Goal: Task Accomplishment & Management: Manage account settings

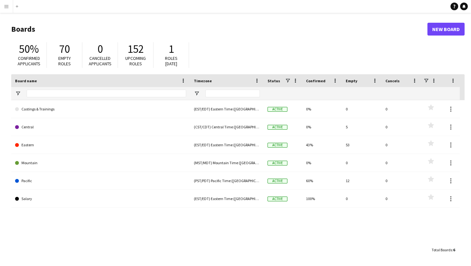
click at [5, 8] on app-icon "Menu" at bounding box center [6, 6] width 5 height 5
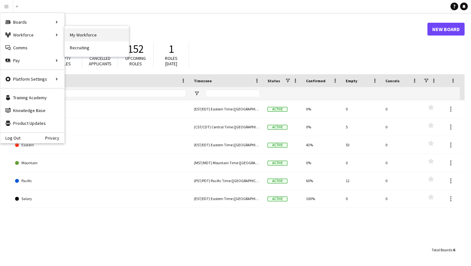
click at [83, 34] on link "My Workforce" at bounding box center [97, 35] width 64 height 13
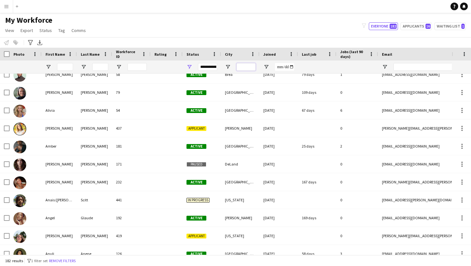
click at [241, 65] on input "City Filter Input" at bounding box center [246, 67] width 19 height 8
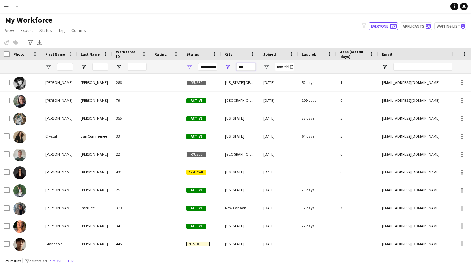
click at [245, 64] on input "***" at bounding box center [246, 67] width 19 height 8
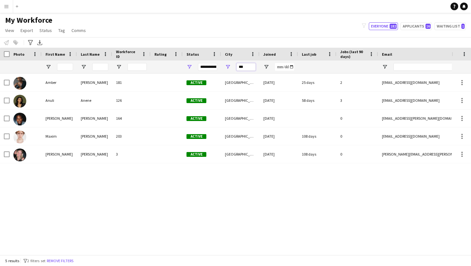
type input "***"
click at [246, 65] on input "***" at bounding box center [246, 67] width 19 height 8
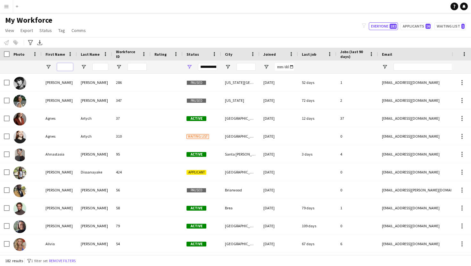
click at [69, 66] on input "First Name Filter Input" at bounding box center [65, 67] width 16 height 8
type input "****"
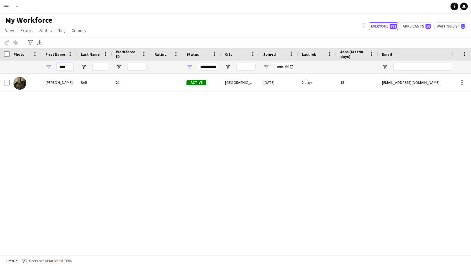
click at [67, 64] on input "****" at bounding box center [65, 67] width 16 height 8
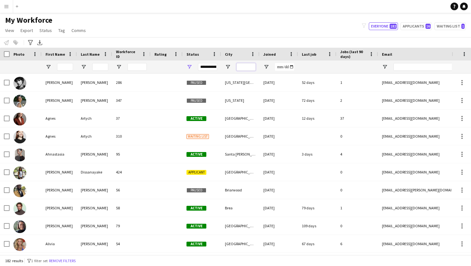
click at [244, 68] on input "City Filter Input" at bounding box center [246, 67] width 19 height 8
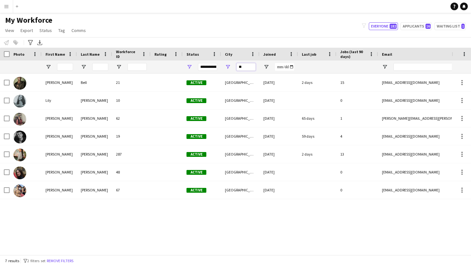
type input "*"
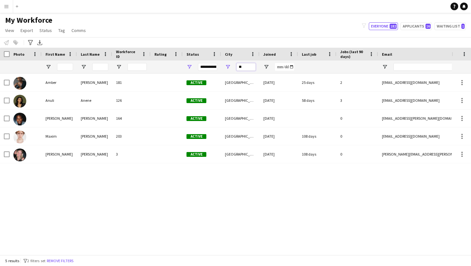
type input "*"
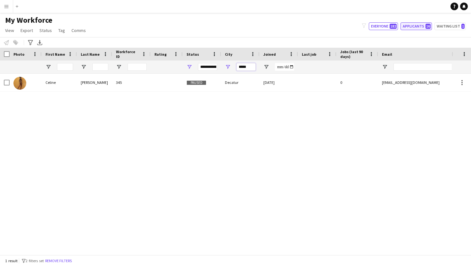
type input "*****"
click at [417, 23] on button "Applicants 16" at bounding box center [416, 26] width 31 height 8
type input "**********"
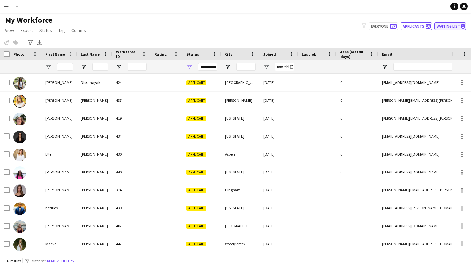
click at [444, 26] on button "Waiting list 1" at bounding box center [450, 26] width 31 height 8
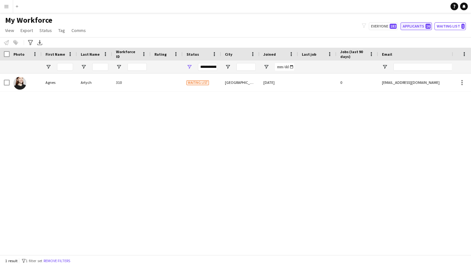
click at [412, 27] on button "Applicants 16" at bounding box center [416, 26] width 31 height 8
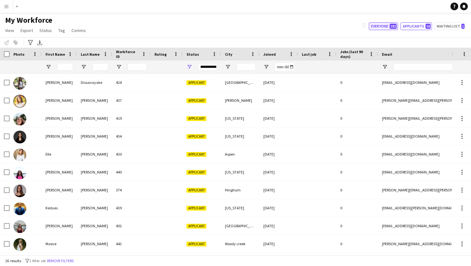
click at [388, 26] on button "Everyone 182" at bounding box center [383, 26] width 29 height 8
type input "**********"
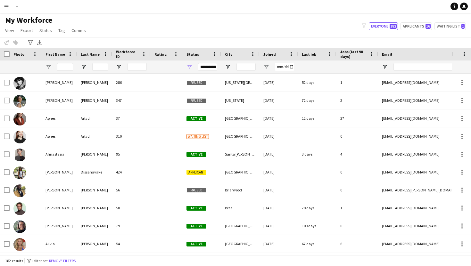
click at [4, 4] on app-icon "Menu" at bounding box center [6, 6] width 5 height 5
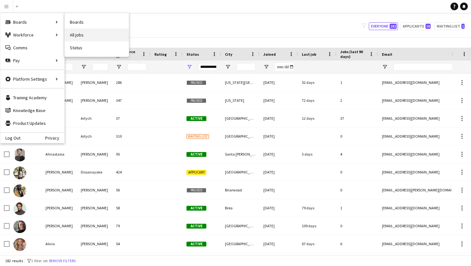
click at [83, 36] on link "All jobs" at bounding box center [97, 35] width 64 height 13
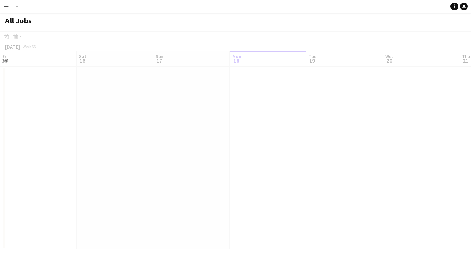
scroll to position [0, 153]
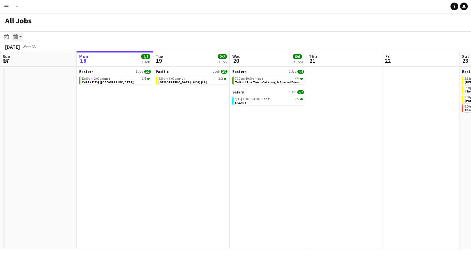
click at [15, 40] on div "Month view / Day view" at bounding box center [16, 37] width 8 height 8
click at [35, 48] on link "Day view by Board" at bounding box center [34, 49] width 35 height 6
click at [8, 9] on app-icon "Menu" at bounding box center [6, 6] width 5 height 5
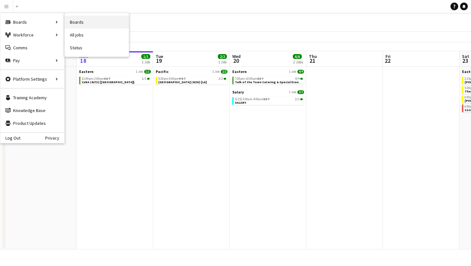
click at [79, 24] on link "Boards" at bounding box center [97, 22] width 64 height 13
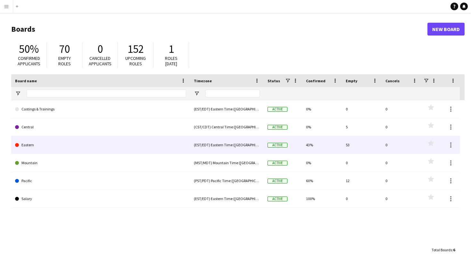
click at [57, 142] on link "Eastern" at bounding box center [100, 145] width 171 height 18
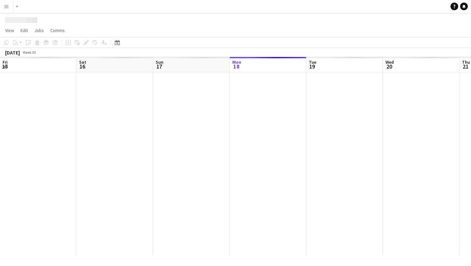
scroll to position [0, 153]
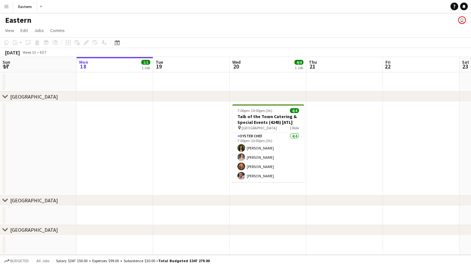
click at [5, 9] on button "Menu" at bounding box center [6, 6] width 13 height 13
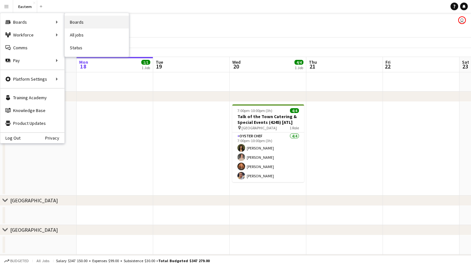
click at [81, 21] on link "Boards" at bounding box center [97, 22] width 64 height 13
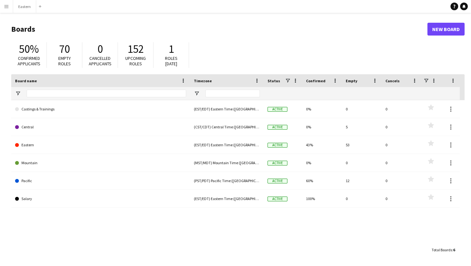
click at [4, 6] on app-icon "Menu" at bounding box center [6, 6] width 5 height 5
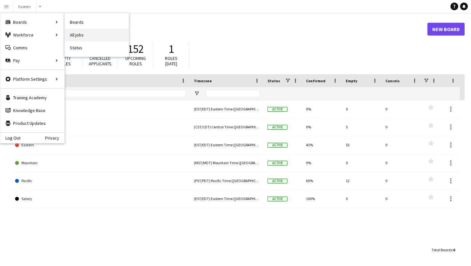
click at [81, 36] on link "All jobs" at bounding box center [97, 35] width 64 height 13
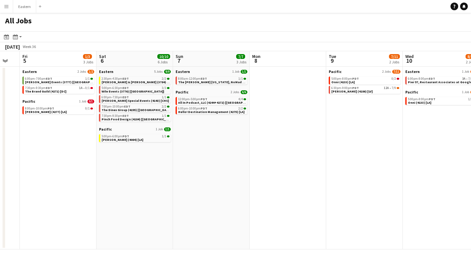
scroll to position [0, 210]
click at [373, 90] on link "6:30pm-9:00pm PDT 12A • 7/9 Czarnowski (4186) [LV]" at bounding box center [365, 89] width 68 height 7
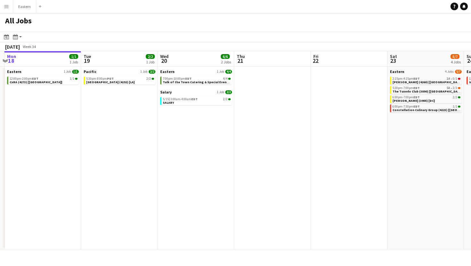
scroll to position [0, 311]
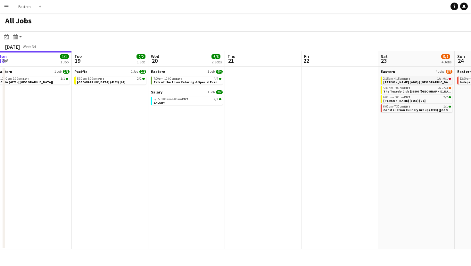
click at [430, 79] on div "2:15pm-4:15pm EDT 1A • 0/1" at bounding box center [417, 78] width 68 height 3
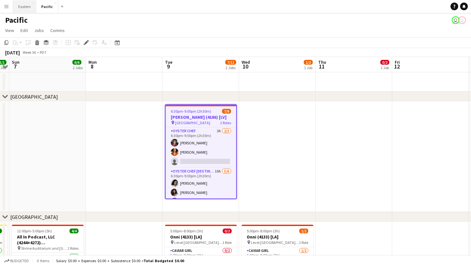
click at [28, 6] on button "Eastern Close" at bounding box center [24, 6] width 23 height 13
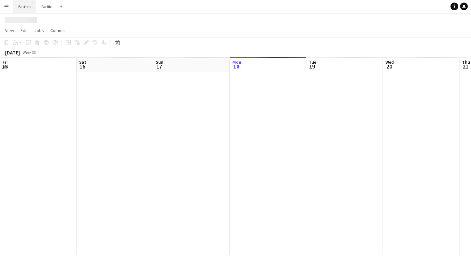
scroll to position [0, 153]
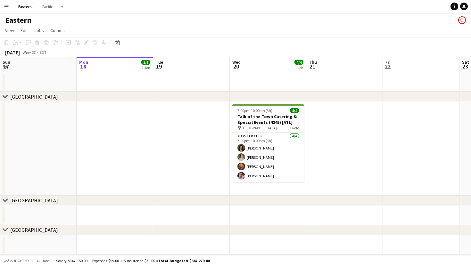
click at [8, 5] on app-icon "Menu" at bounding box center [6, 6] width 5 height 5
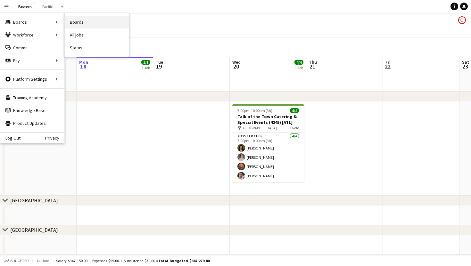
click at [80, 22] on link "Boards" at bounding box center [97, 22] width 64 height 13
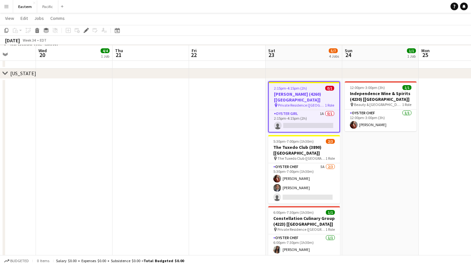
scroll to position [186, 0]
click at [312, 95] on h3 "[PERSON_NAME] (4260) [[GEOGRAPHIC_DATA]]" at bounding box center [304, 97] width 71 height 12
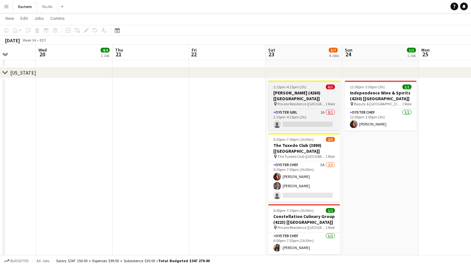
click at [313, 90] on h3 "[PERSON_NAME] (4260) [[GEOGRAPHIC_DATA]]" at bounding box center [304, 96] width 72 height 12
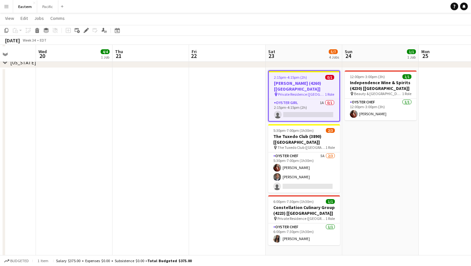
scroll to position [196, 0]
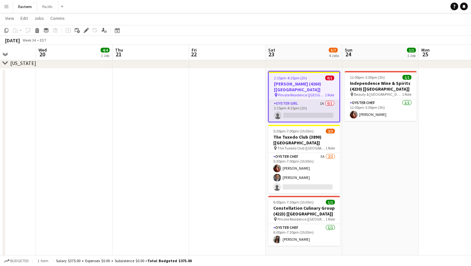
click at [329, 100] on app-card-role "Oyster Girl 1A 0/1 2:15pm-4:15pm (2h) single-neutral-actions" at bounding box center [304, 111] width 71 height 22
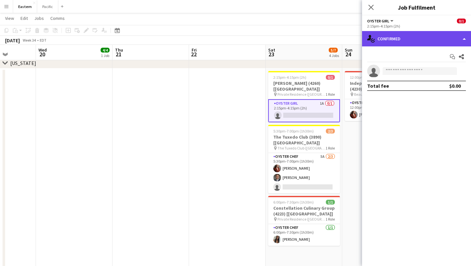
click at [462, 37] on div "single-neutral-actions-check-2 Confirmed" at bounding box center [416, 38] width 109 height 15
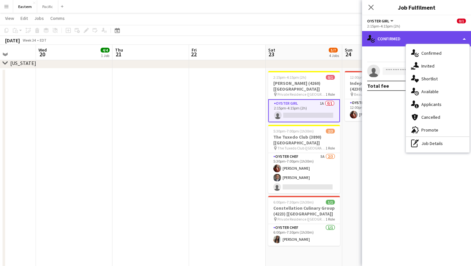
click at [462, 37] on div "single-neutral-actions-check-2 Confirmed" at bounding box center [416, 38] width 109 height 15
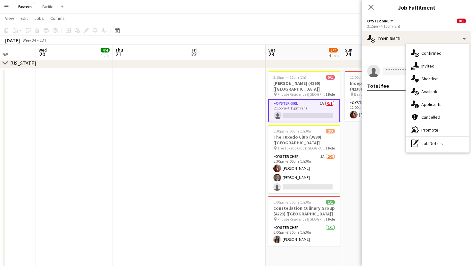
click at [320, 20] on app-page-menu "View Day view expanded Day view collapsed Month view Date picker Jump to today …" at bounding box center [235, 19] width 471 height 12
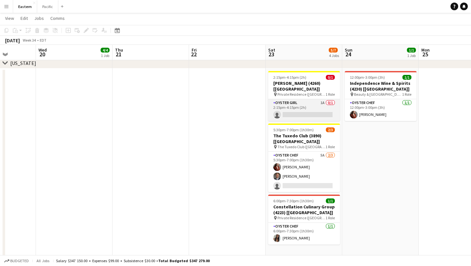
click at [316, 100] on app-card-role "Oyster Girl 1A 0/1 2:15pm-4:15pm (2h) single-neutral-actions" at bounding box center [304, 110] width 72 height 22
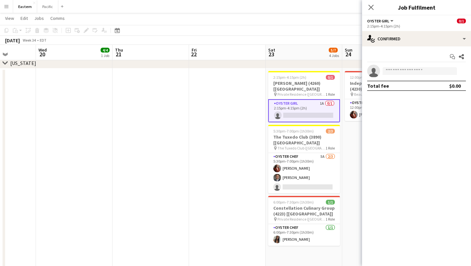
click at [389, 20] on button "Oyster Girl" at bounding box center [380, 21] width 27 height 5
click at [382, 42] on li "Oyster Girl" at bounding box center [389, 43] width 32 height 6
click at [372, 6] on icon at bounding box center [371, 7] width 6 height 6
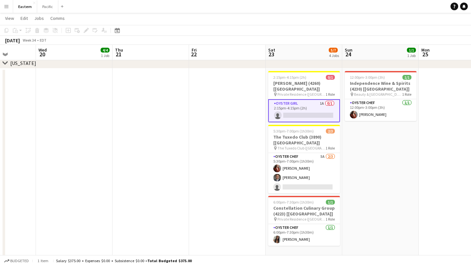
click at [324, 102] on app-card-role "Oyster Girl 1A 0/1 2:15pm-4:15pm (2h) single-neutral-actions" at bounding box center [304, 110] width 72 height 23
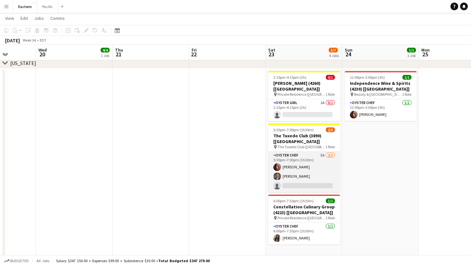
click at [323, 152] on app-card-role "Oyster Chef 5A 2/3 5:30pm-7:00pm (1h30m) Agnes Artych roberto araujo single-neu…" at bounding box center [304, 172] width 72 height 40
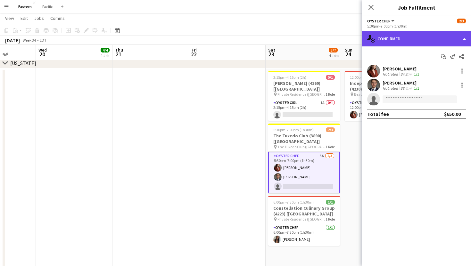
click at [463, 39] on div "single-neutral-actions-check-2 Confirmed" at bounding box center [416, 38] width 109 height 15
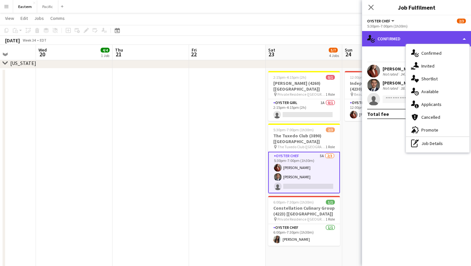
click at [463, 39] on div "single-neutral-actions-check-2 Confirmed" at bounding box center [416, 38] width 109 height 15
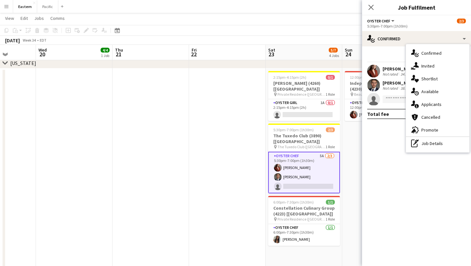
click at [454, 9] on h3 "Job Fulfilment" at bounding box center [416, 7] width 109 height 8
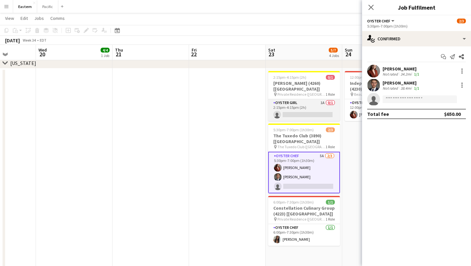
click at [324, 100] on app-card-role "Oyster Girl 1A 0/1 2:15pm-4:15pm (2h) single-neutral-actions" at bounding box center [304, 110] width 72 height 22
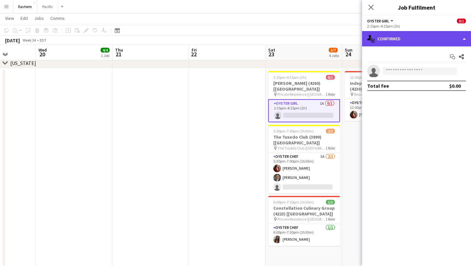
click at [462, 37] on div "single-neutral-actions-check-2 Confirmed" at bounding box center [416, 38] width 109 height 15
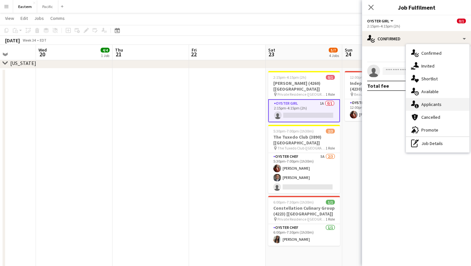
click at [424, 104] on div "single-neutral-actions-information Applicants" at bounding box center [437, 104] width 63 height 13
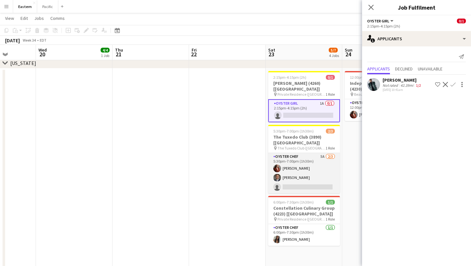
click at [321, 160] on app-card-role "Oyster Chef 5A 2/3 5:30pm-7:00pm (1h30m) Agnes Artych roberto araujo single-neu…" at bounding box center [304, 173] width 72 height 40
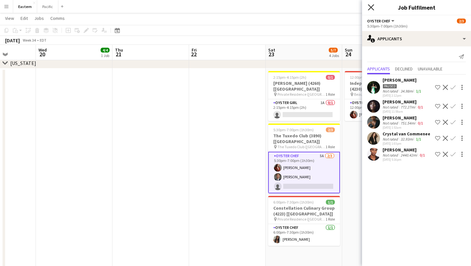
click at [372, 5] on icon "Close pop-in" at bounding box center [371, 7] width 6 height 6
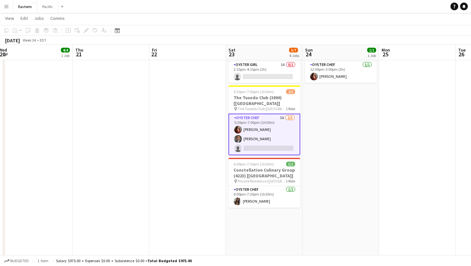
scroll to position [0, 242]
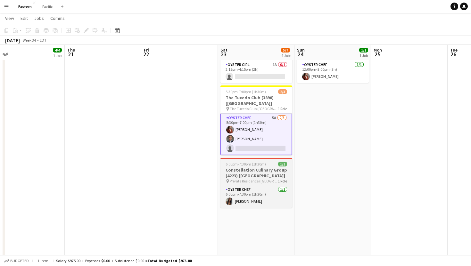
click at [281, 167] on h3 "Constellation Culinary Group (4223) [[GEOGRAPHIC_DATA]]" at bounding box center [257, 173] width 72 height 12
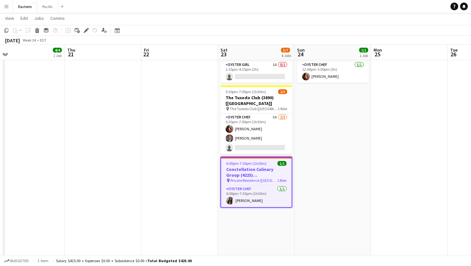
click at [278, 167] on h3 "Constellation Culinary Group (4223) [[GEOGRAPHIC_DATA]]" at bounding box center [256, 173] width 71 height 12
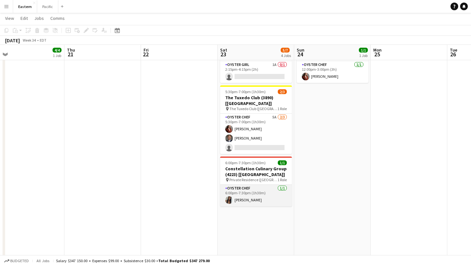
click at [279, 185] on app-card-role "Oyster Chef 1/1 6:00pm-7:30pm (1h30m) Eileen Saa" at bounding box center [256, 196] width 72 height 22
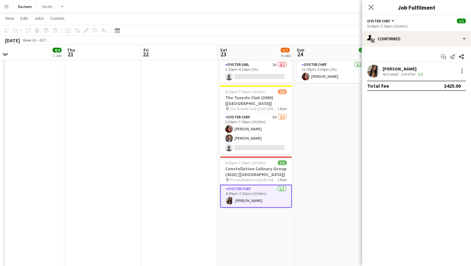
click at [278, 185] on app-card-role "Oyster Chef 1/1 6:00pm-7:30pm (1h30m) Eileen Saa" at bounding box center [256, 196] width 72 height 23
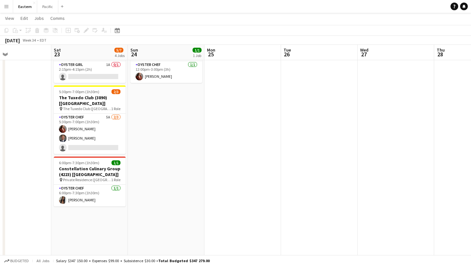
scroll to position [0, 256]
click at [5, 7] on app-icon "Menu" at bounding box center [6, 6] width 5 height 5
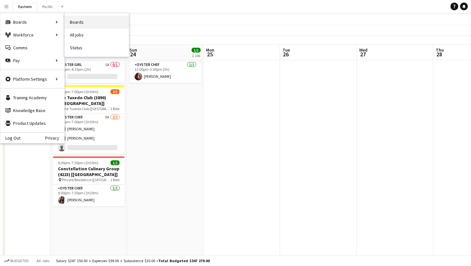
click at [76, 20] on link "Boards" at bounding box center [97, 22] width 64 height 13
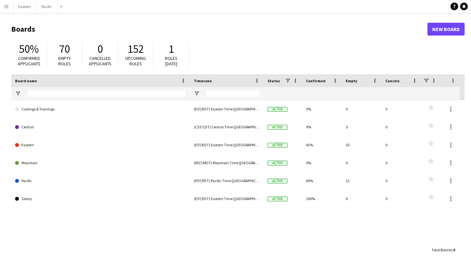
click at [5, 4] on app-icon "Menu" at bounding box center [6, 6] width 5 height 5
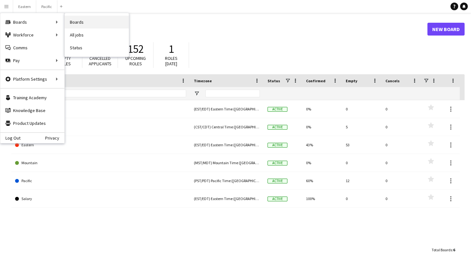
click at [86, 22] on link "Boards" at bounding box center [97, 22] width 64 height 13
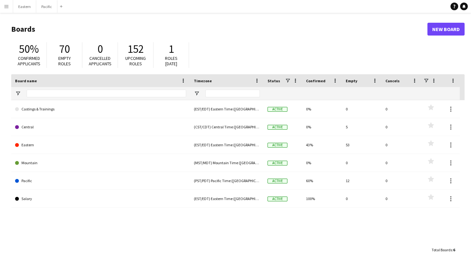
click at [8, 6] on app-icon "Menu" at bounding box center [6, 6] width 5 height 5
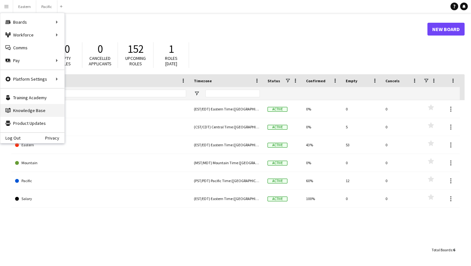
click at [47, 109] on link "Knowledge Base Knowledge Base" at bounding box center [32, 110] width 64 height 13
click at [82, 80] on link "Your settings" at bounding box center [97, 79] width 64 height 13
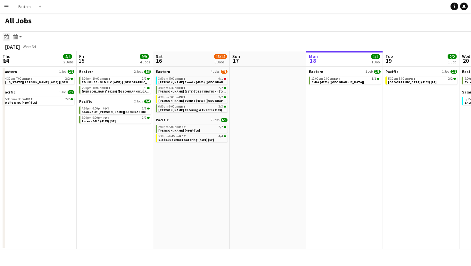
scroll to position [0, 311]
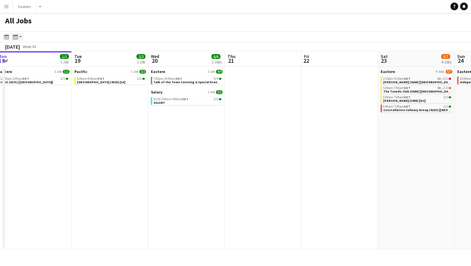
click at [14, 37] on icon "Month view / Day view" at bounding box center [15, 36] width 5 height 5
click at [33, 71] on link "Month view" at bounding box center [34, 71] width 35 height 6
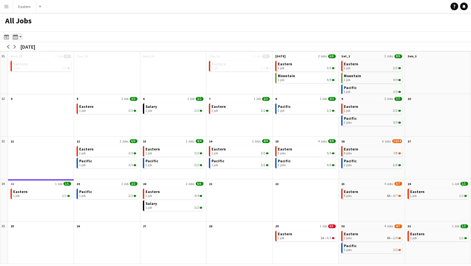
click at [20, 35] on app-action-btn "Month view / Day view" at bounding box center [18, 37] width 12 height 8
click at [52, 196] on div "1 job 1/1" at bounding box center [41, 196] width 57 height 4
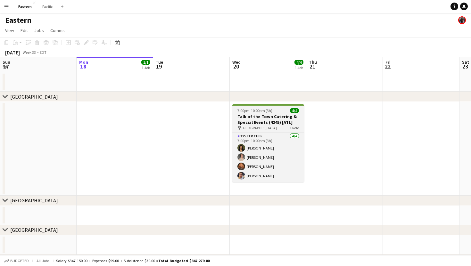
click at [263, 120] on h3 "Talk of the Town Catering & Special Events (4245) [ATL]" at bounding box center [268, 120] width 72 height 12
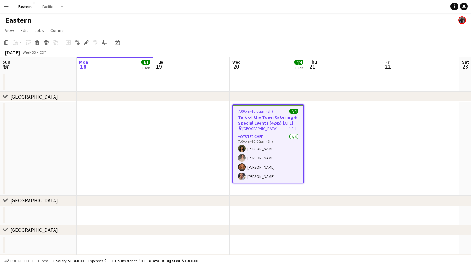
click at [292, 112] on span "4/4" at bounding box center [294, 111] width 9 height 5
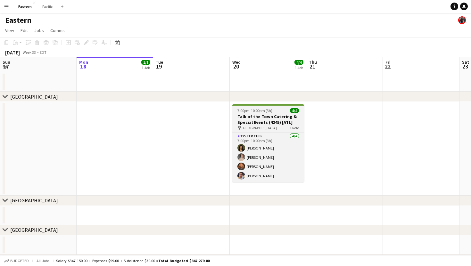
click at [292, 111] on span "4/4" at bounding box center [294, 110] width 9 height 5
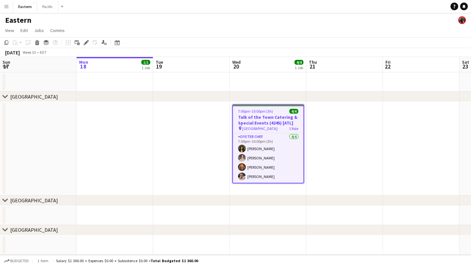
click at [292, 111] on span "4/4" at bounding box center [294, 111] width 9 height 5
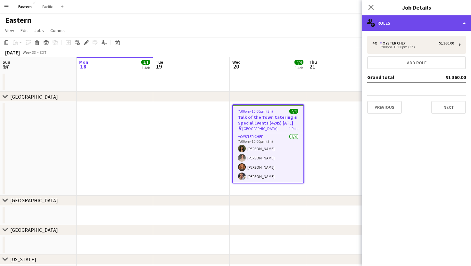
click at [459, 27] on div "multiple-users-add Roles" at bounding box center [416, 22] width 109 height 15
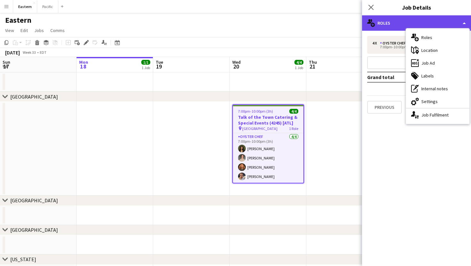
click at [459, 20] on div "multiple-users-add Roles" at bounding box center [416, 22] width 109 height 15
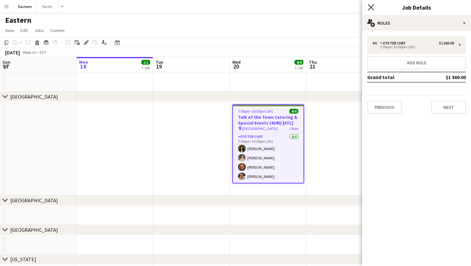
click at [371, 7] on icon at bounding box center [371, 7] width 6 height 6
